Goal: Task Accomplishment & Management: Complete application form

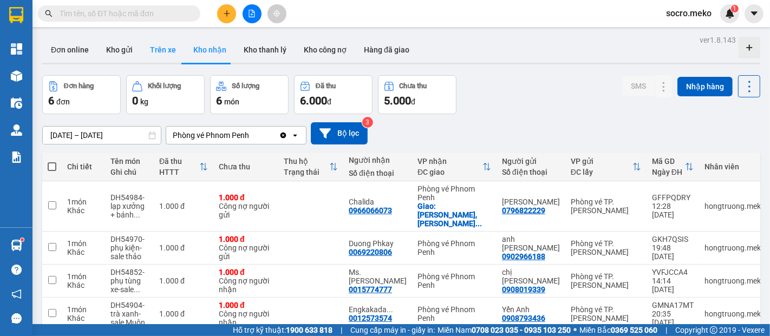
click at [159, 52] on button "Trên xe" at bounding box center [162, 50] width 43 height 26
type input "[DATE] – [DATE]"
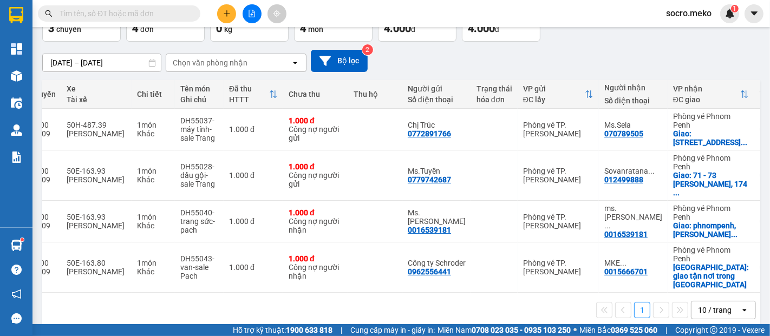
scroll to position [0, 180]
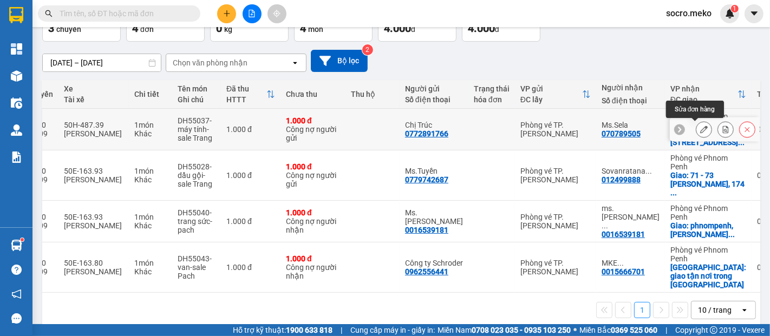
click at [700, 130] on icon at bounding box center [704, 130] width 8 height 8
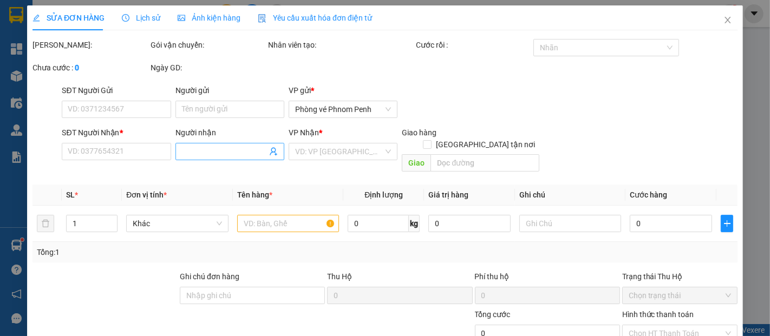
type input "0772891766"
type input "Chị Trúc"
type input "070789505"
type input "Ms.Sela"
checkbox input "true"
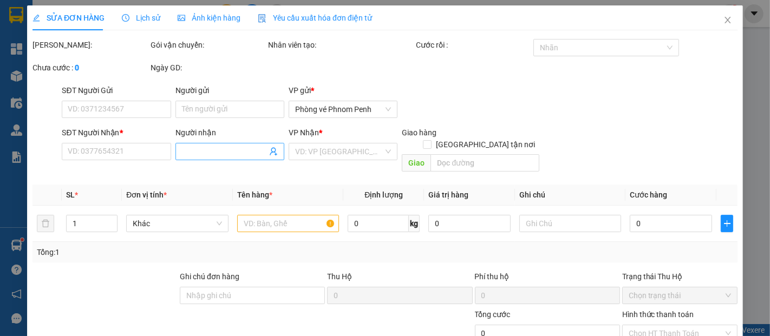
type input "[STREET_ADDRESS] Tmei New National Bank, Sensok"
type input "THANH TOÁN ĐẦU VN"
type input "1.000"
type input "0"
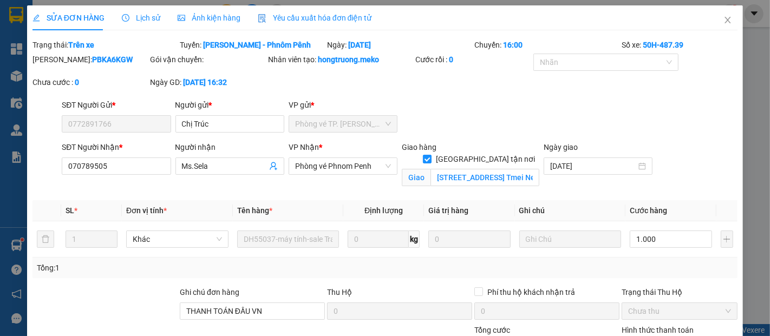
click at [196, 20] on span "Ảnh kiện hàng" at bounding box center [209, 18] width 63 height 9
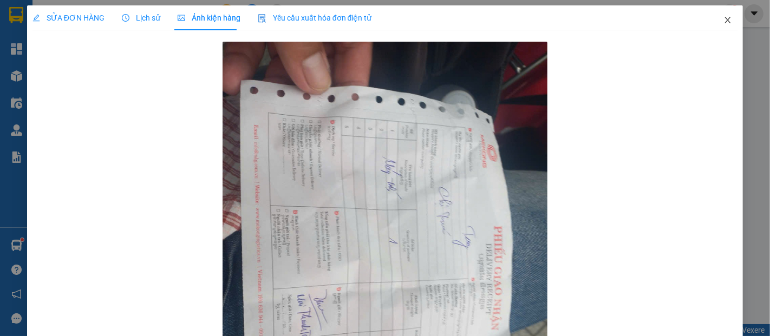
click at [723, 19] on icon "close" at bounding box center [727, 20] width 9 height 9
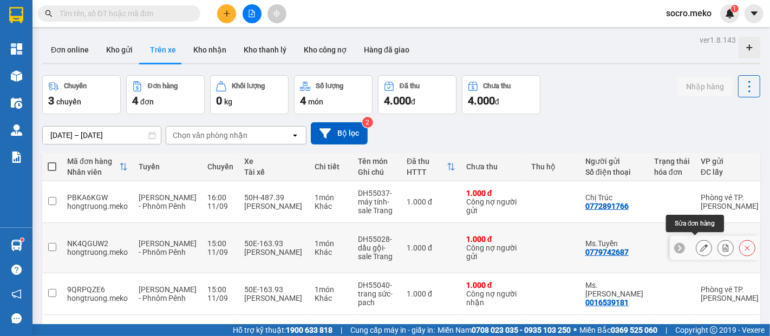
click at [699, 241] on button at bounding box center [703, 248] width 15 height 19
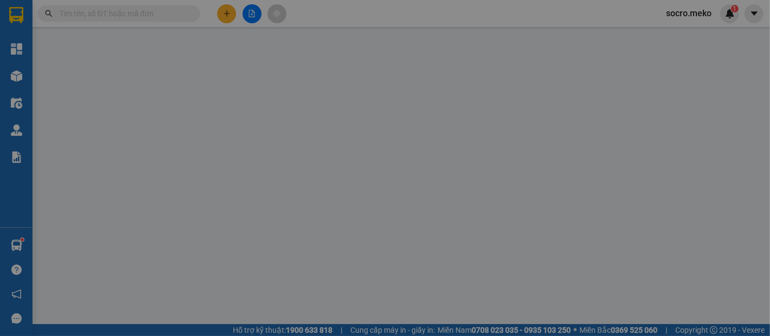
type input "0779742687"
type input "Ms.Tuyền"
type input "012499888"
type input "[PERSON_NAME]"
checkbox input "true"
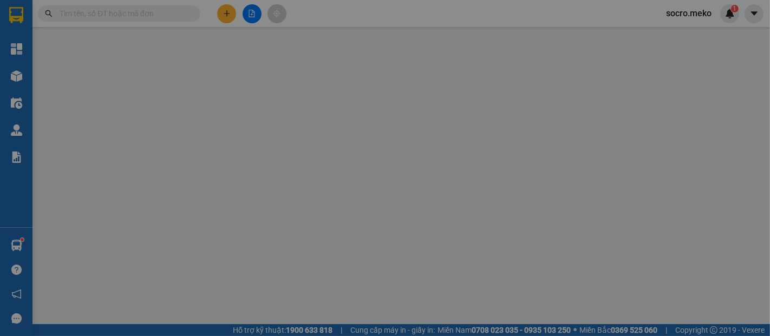
type input "[STREET_ADDRESS]."
type input "THANH TOÁN ĐẦU VN"
type input "1.000"
type input "0"
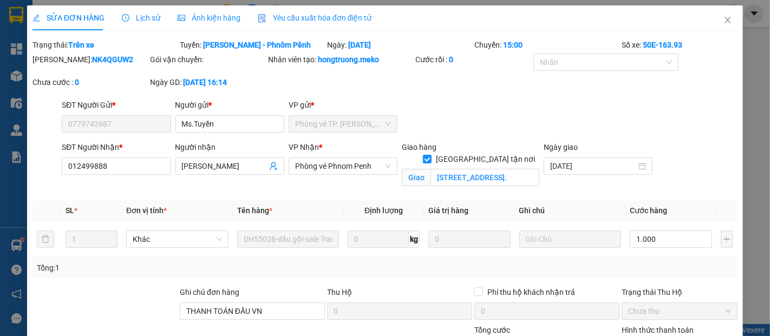
click at [223, 18] on span "Ảnh kiện hàng" at bounding box center [209, 18] width 63 height 9
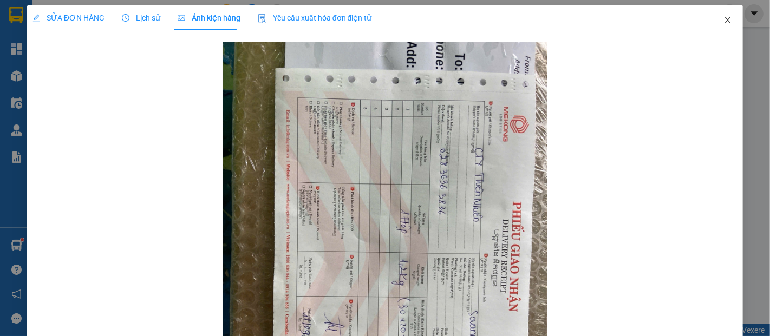
click at [723, 22] on icon "close" at bounding box center [727, 20] width 9 height 9
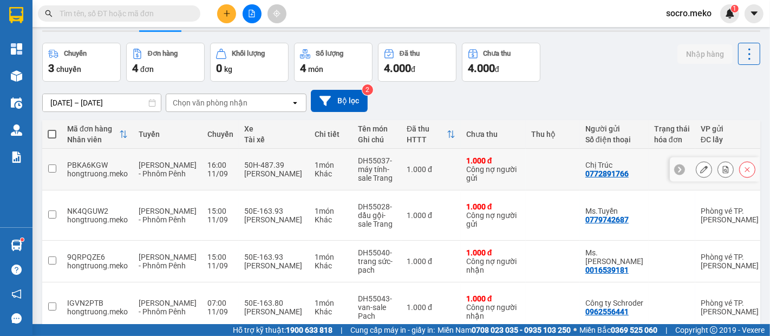
scroll to position [73, 0]
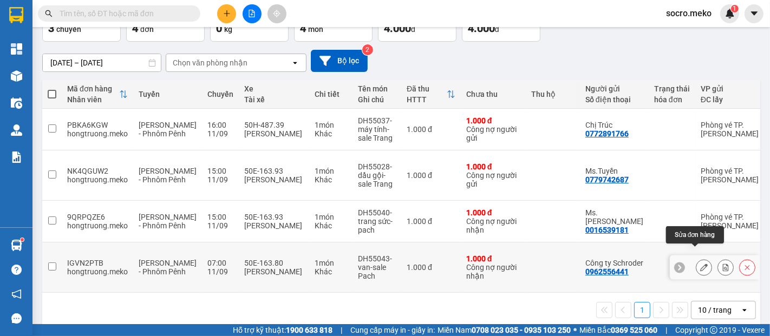
click at [700, 264] on icon at bounding box center [704, 268] width 8 height 8
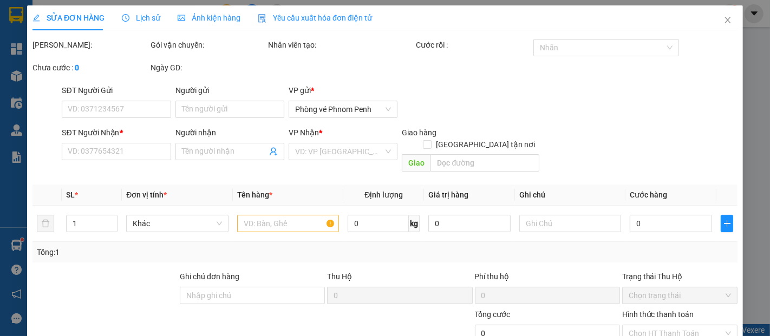
type input "0962556441"
type input "Công ty Schroder"
type input "0015666701"
type input "MKE [GEOGRAPHIC_DATA] - Ms. Reaksmey"
checkbox input "true"
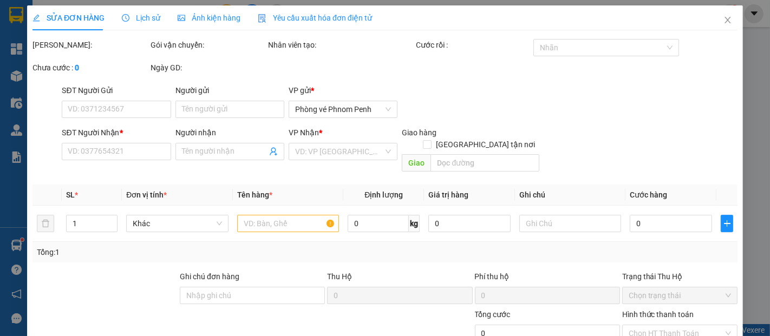
type input "giao tận nơi trong [GEOGRAPHIC_DATA]"
type input "Thu tiền phí 45USD"
type input "1.000"
type input "0"
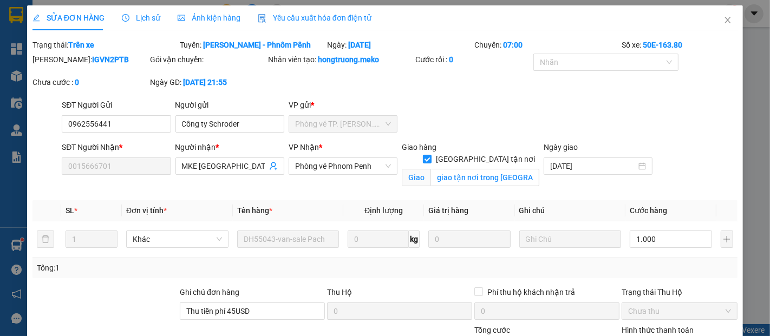
click at [192, 16] on span "Ảnh kiện hàng" at bounding box center [209, 18] width 63 height 9
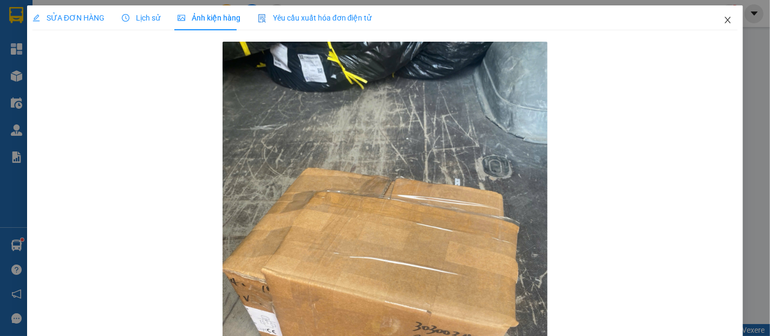
click at [723, 21] on icon "close" at bounding box center [727, 20] width 9 height 9
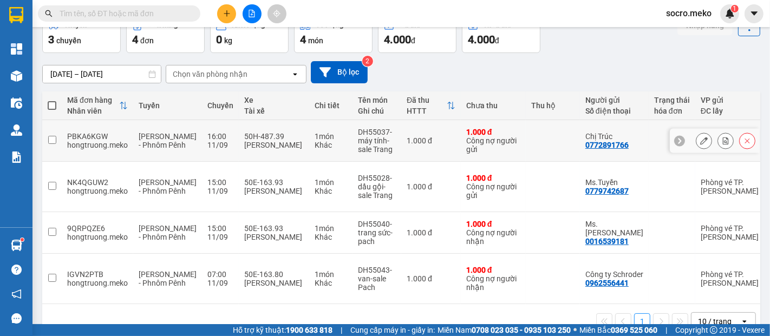
scroll to position [73, 0]
